Goal: Task Accomplishment & Management: Use online tool/utility

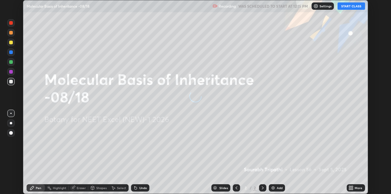
scroll to position [194, 391]
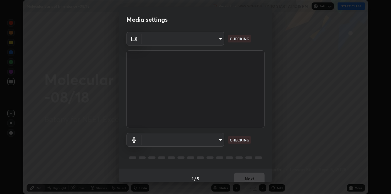
click at [207, 43] on body "Erase all Molecular Basis of Inheritance -08/18 Recording WAS SCHEDULED TO STAR…" at bounding box center [195, 97] width 391 height 194
type input "328e6f2585a3e25061caa5f7d933288efad2554777a51eb926c3b8af65148c91"
type input "8561d0645ec67383fa690b6bf58298da522add8bf1cd43f27a04a8968649231f"
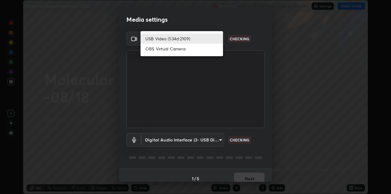
click at [201, 43] on li "USB Video (534d:2109)" at bounding box center [181, 39] width 82 height 10
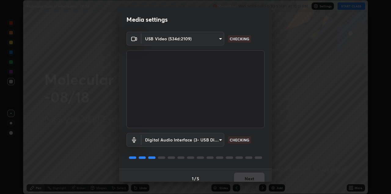
scroll to position [6, 0]
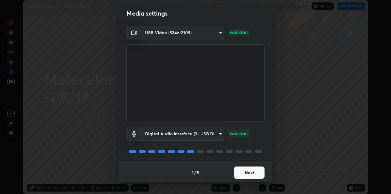
click at [249, 170] on button "Next" at bounding box center [249, 172] width 31 height 12
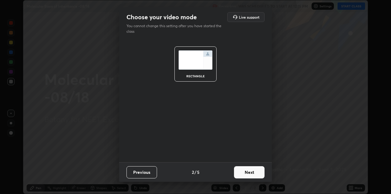
click at [255, 171] on button "Next" at bounding box center [249, 172] width 31 height 12
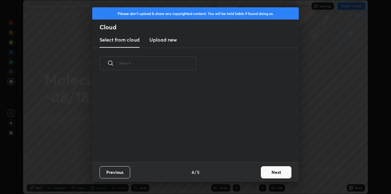
click at [265, 175] on button "Next" at bounding box center [276, 172] width 31 height 12
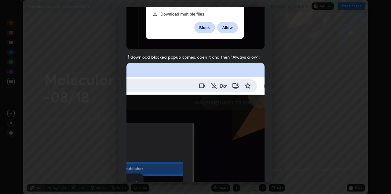
scroll to position [104, 0]
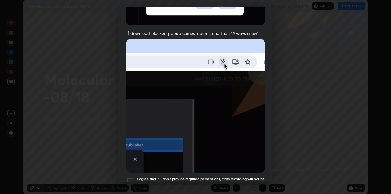
click at [6, 35] on div "Allow automatic downloads Please provide the following download permissions to …" at bounding box center [195, 97] width 391 height 194
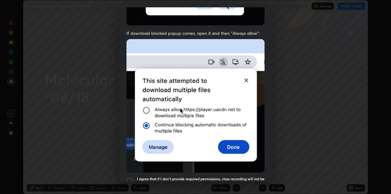
click at [134, 177] on div "I agree that if I don't provide required permissions, class recording will not …" at bounding box center [195, 180] width 138 height 7
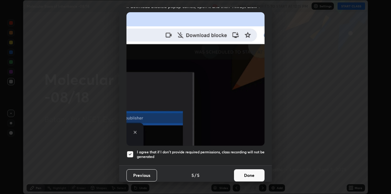
click at [248, 174] on button "Done" at bounding box center [249, 175] width 31 height 12
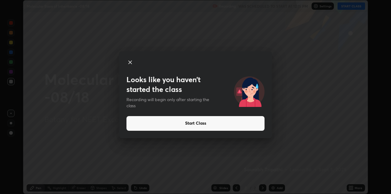
click at [132, 63] on icon at bounding box center [129, 62] width 7 height 7
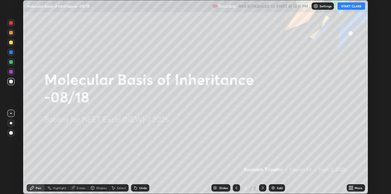
click at [349, 189] on icon at bounding box center [350, 187] width 5 height 5
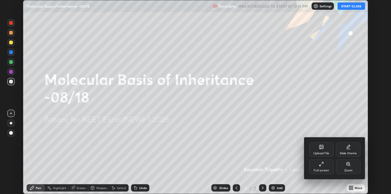
click at [325, 151] on div "Upload File" at bounding box center [321, 149] width 24 height 15
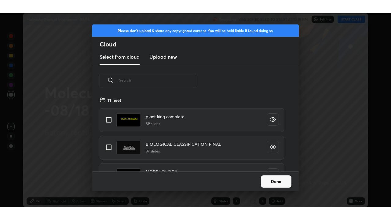
scroll to position [75, 196]
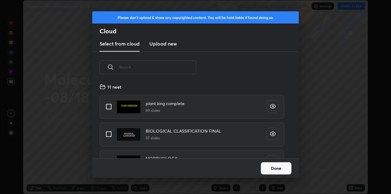
click at [168, 48] on new "Upload new" at bounding box center [162, 43] width 27 height 15
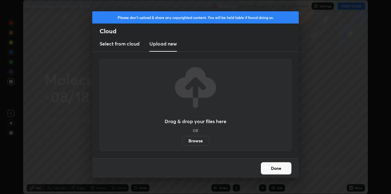
click at [189, 143] on label "Browse" at bounding box center [195, 141] width 27 height 10
click at [182, 143] on input "Browse" at bounding box center [182, 141] width 0 height 10
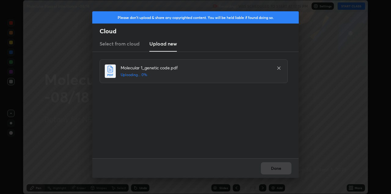
click at [5, 37] on div "Please don't upload & share any copyrighted content. You will be held liable if…" at bounding box center [195, 97] width 391 height 194
click at [8, 38] on div "Please don't upload & share any copyrighted content. You will be held liable if…" at bounding box center [195, 97] width 391 height 194
click at [6, 38] on div "Please don't upload & share any copyrighted content. You will be held liable if…" at bounding box center [195, 97] width 391 height 194
click at [6, 37] on div "Please don't upload & share any copyrighted content. You will be held liable if…" at bounding box center [195, 97] width 391 height 194
click at [8, 33] on div "Please don't upload & share any copyrighted content. You will be held liable if…" at bounding box center [195, 97] width 391 height 194
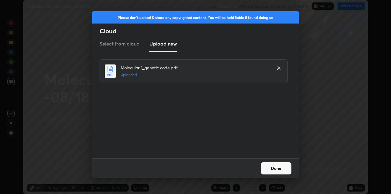
click at [278, 170] on button "Done" at bounding box center [276, 168] width 31 height 12
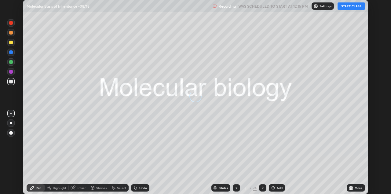
click at [350, 187] on icon at bounding box center [350, 187] width 2 height 2
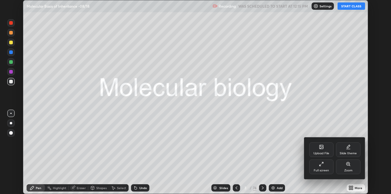
click at [325, 169] on div "Full screen" at bounding box center [321, 170] width 15 height 3
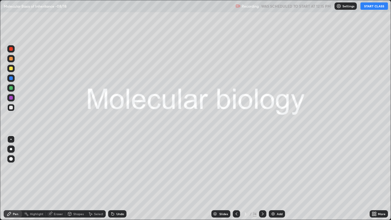
scroll to position [220, 391]
click at [235, 194] on icon at bounding box center [236, 213] width 5 height 5
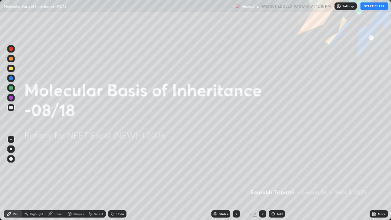
click at [343, 7] on p "Settings" at bounding box center [348, 6] width 12 height 3
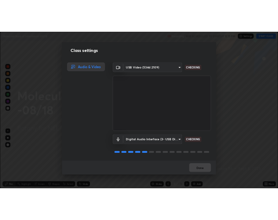
scroll to position [1, 0]
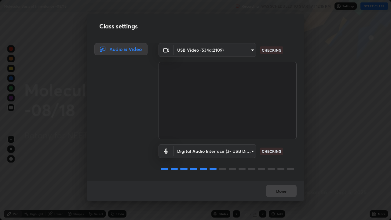
click at [276, 191] on div "Done" at bounding box center [195, 191] width 217 height 20
click at [277, 191] on button "Done" at bounding box center [281, 191] width 31 height 12
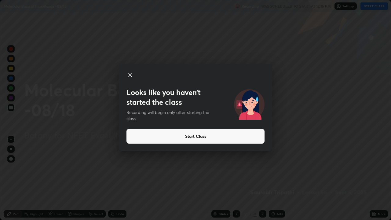
click at [4, 101] on div "Looks like you haven’t started the class Recording will begin only after starti…" at bounding box center [195, 110] width 391 height 220
click at [130, 73] on icon at bounding box center [129, 74] width 7 height 7
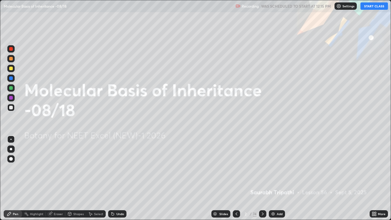
click at [343, 6] on div "Settings" at bounding box center [345, 5] width 22 height 7
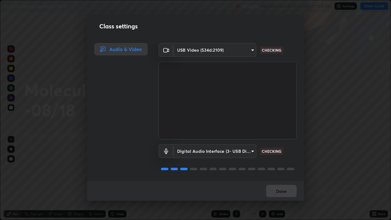
click at [366, 194] on div "Class settings Audio & Video USB Video (534d:2109) 328e6f2585a3e25061caa5f7d933…" at bounding box center [195, 110] width 391 height 220
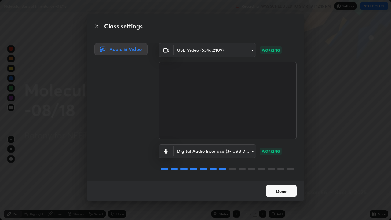
click at [282, 192] on button "Done" at bounding box center [281, 191] width 31 height 12
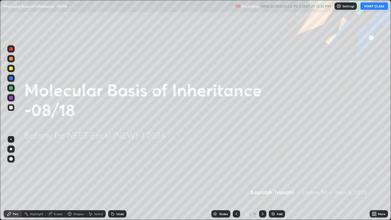
click at [381, 194] on div "More" at bounding box center [382, 213] width 8 height 3
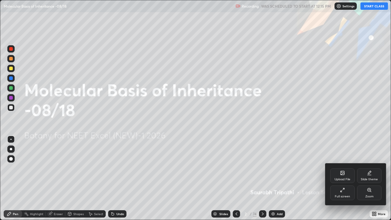
click at [327, 194] on div "Upload File Slide theme Full screen Zoom" at bounding box center [355, 184] width 61 height 42
click at [320, 193] on div at bounding box center [195, 110] width 391 height 220
click at [323, 190] on div "Upload File Slide theme Full screen Zoom" at bounding box center [195, 110] width 391 height 220
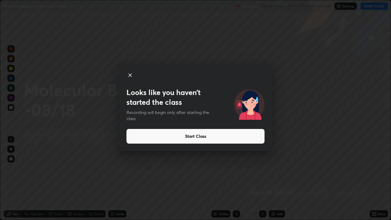
click at [131, 74] on icon at bounding box center [130, 75] width 3 height 3
click at [128, 73] on icon at bounding box center [129, 74] width 7 height 7
click at [4, 149] on div "Looks like you haven’t started the class Recording will begin only after starti…" at bounding box center [195, 110] width 391 height 220
click at [173, 176] on div "Looks like you haven’t started the class Recording will begin only after starti…" at bounding box center [195, 110] width 391 height 220
click at [72, 191] on div "Looks like you haven’t started the class Recording will begin only after starti…" at bounding box center [195, 110] width 391 height 220
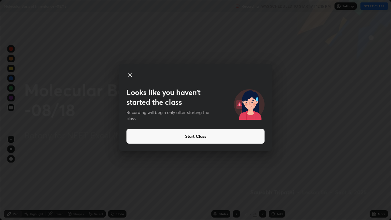
click at [65, 187] on div "Looks like you haven’t started the class Recording will begin only after starti…" at bounding box center [195, 110] width 391 height 220
click at [243, 35] on div "Looks like you haven’t started the class Recording will begin only after starti…" at bounding box center [195, 110] width 391 height 220
click at [59, 194] on div "Looks like you haven’t started the class Recording will begin only after starti…" at bounding box center [195, 110] width 391 height 220
click at [125, 187] on div "Looks like you haven’t started the class Recording will begin only after starti…" at bounding box center [195, 110] width 391 height 220
click at [123, 194] on div "Looks like you haven’t started the class Recording will begin only after starti…" at bounding box center [195, 110] width 391 height 220
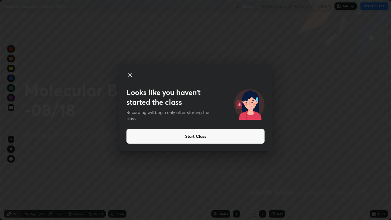
click at [102, 194] on div "Looks like you haven’t started the class Recording will begin only after starti…" at bounding box center [195, 110] width 391 height 220
click at [104, 194] on div "Looks like you haven’t started the class Recording will begin only after starti…" at bounding box center [195, 110] width 391 height 220
click at [98, 194] on div "Looks like you haven’t started the class Recording will begin only after starti…" at bounding box center [195, 110] width 391 height 220
click at [120, 194] on div "Looks like you haven’t started the class Recording will begin only after starti…" at bounding box center [195, 110] width 391 height 220
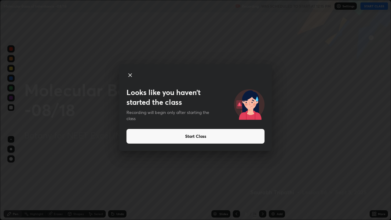
click at [109, 194] on div "Looks like you haven’t started the class Recording will begin only after starti…" at bounding box center [195, 110] width 391 height 220
click at [117, 194] on div "Looks like you haven’t started the class Recording will begin only after starti…" at bounding box center [195, 110] width 391 height 220
click at [132, 194] on div "Looks like you haven’t started the class Recording will begin only after starti…" at bounding box center [195, 110] width 391 height 220
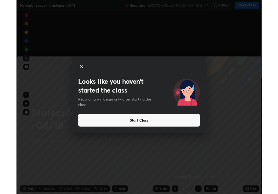
scroll to position [30313, 30255]
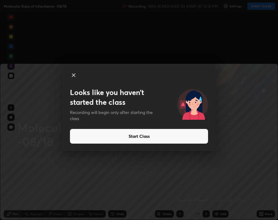
click at [134, 194] on div "Looks like you haven’t started the class Recording will begin only after starti…" at bounding box center [139, 110] width 278 height 220
click at [127, 194] on div "Looks like you haven’t started the class Recording will begin only after starti…" at bounding box center [139, 110] width 278 height 220
click at [158, 194] on div "Looks like you haven’t started the class Recording will begin only after starti…" at bounding box center [139, 110] width 278 height 220
click at [102, 194] on div "Looks like you haven’t started the class Recording will begin only after starti…" at bounding box center [139, 110] width 278 height 220
click at [162, 185] on div "Looks like you haven’t started the class Recording will begin only after starti…" at bounding box center [139, 110] width 278 height 220
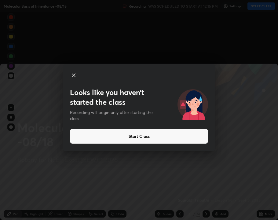
click at [144, 194] on div "Looks like you haven’t started the class Recording will begin only after starti…" at bounding box center [139, 110] width 278 height 220
click at [172, 194] on div "Looks like you haven’t started the class Recording will begin only after starti…" at bounding box center [139, 110] width 278 height 220
click at [20, 194] on div "Looks like you haven’t started the class Recording will begin only after starti…" at bounding box center [139, 110] width 278 height 220
click at [24, 194] on div "Looks like you haven’t started the class Recording will begin only after starti…" at bounding box center [139, 110] width 278 height 220
click at [23, 181] on div "Looks like you haven’t started the class Recording will begin only after starti…" at bounding box center [139, 110] width 278 height 220
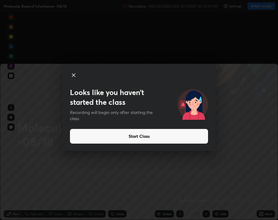
click at [4, 122] on div "Looks like you haven’t started the class Recording will begin only after starti…" at bounding box center [139, 110] width 278 height 220
click at [56, 194] on div "Looks like you haven’t started the class Recording will begin only after starti…" at bounding box center [139, 110] width 278 height 220
click at [0, 118] on div "Looks like you haven’t started the class Recording will begin only after starti…" at bounding box center [139, 110] width 278 height 220
click at [30, 171] on div "Looks like you haven’t started the class Recording will begin only after starti…" at bounding box center [139, 110] width 278 height 220
click at [90, 194] on div "Looks like you haven’t started the class Recording will begin only after starti…" at bounding box center [139, 110] width 278 height 220
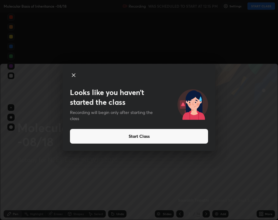
click at [75, 194] on div "Looks like you haven’t started the class Recording will begin only after starti…" at bounding box center [139, 110] width 278 height 220
click at [113, 194] on div "Looks like you haven’t started the class Recording will begin only after starti…" at bounding box center [139, 110] width 278 height 220
click at [120, 194] on div "Looks like you haven’t started the class Recording will begin only after starti…" at bounding box center [139, 110] width 278 height 220
click at [79, 194] on div "Looks like you haven’t started the class Recording will begin only after starti…" at bounding box center [139, 110] width 278 height 220
click at [90, 194] on div "Looks like you haven’t started the class Recording will begin only after starti…" at bounding box center [139, 110] width 278 height 220
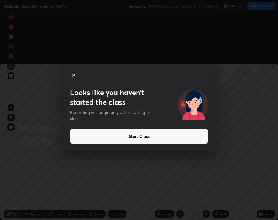
click at [3, 133] on div "Looks like you haven’t started the class Recording will begin only after starti…" at bounding box center [139, 110] width 278 height 220
click at [0, 132] on div "Looks like you haven’t started the class Recording will begin only after starti…" at bounding box center [139, 110] width 278 height 220
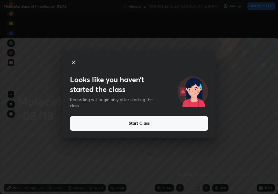
scroll to position [30339, 30255]
click at [261, 64] on div "Looks like you haven’t started the class Recording will begin only after starti…" at bounding box center [139, 97] width 278 height 194
click at [74, 64] on icon at bounding box center [73, 62] width 7 height 7
